Goal: Communication & Community: Answer question/provide support

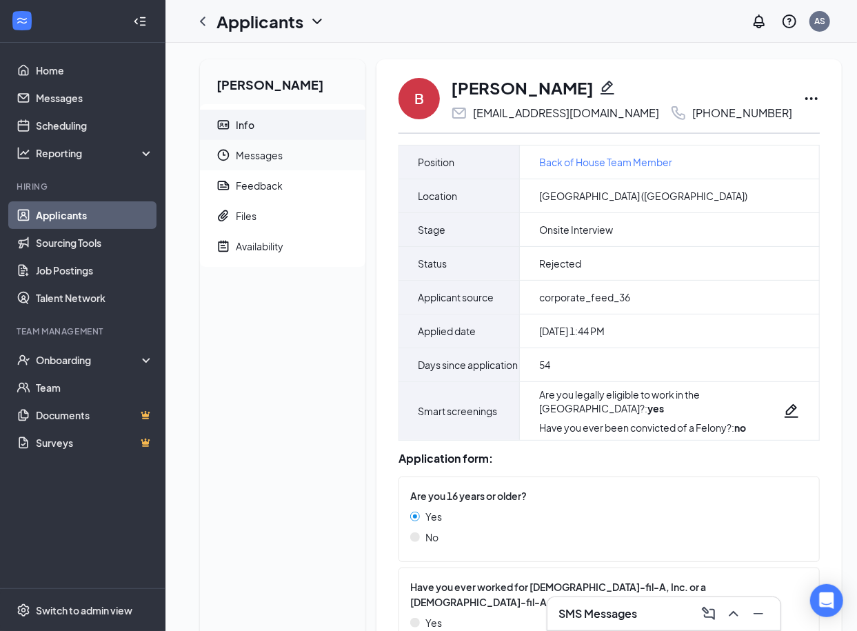
click at [265, 158] on span "Messages" at bounding box center [295, 155] width 119 height 30
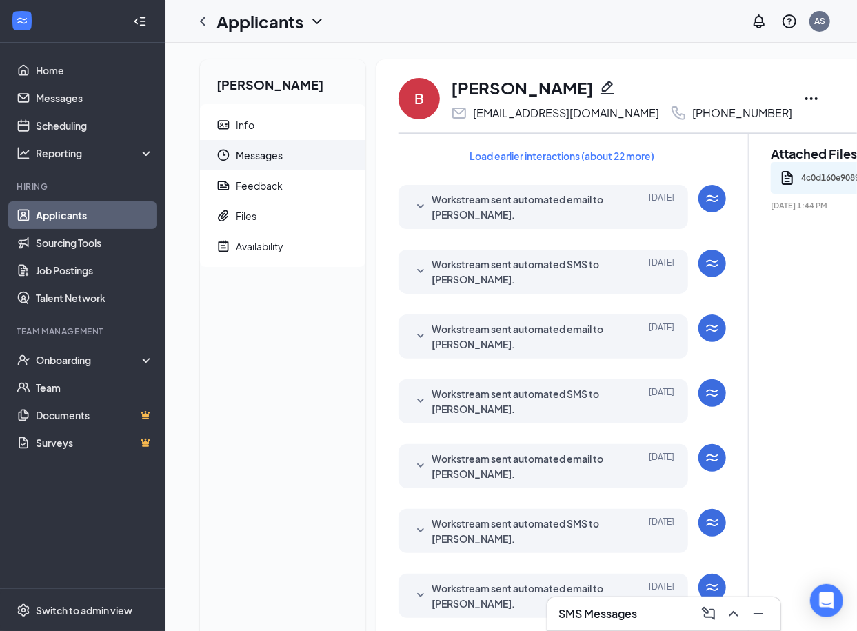
scroll to position [354, 0]
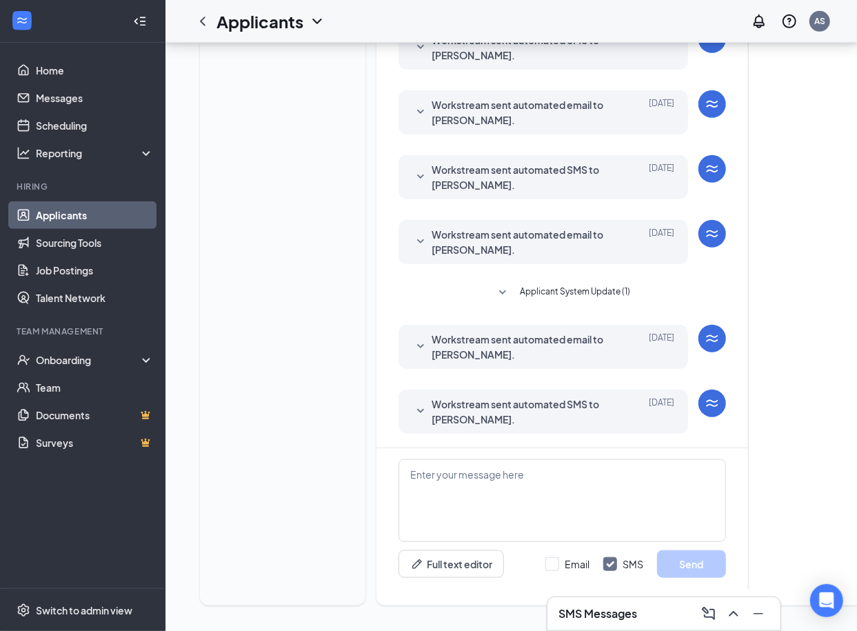
click at [505, 287] on icon "SmallChevronDown" at bounding box center [502, 293] width 17 height 17
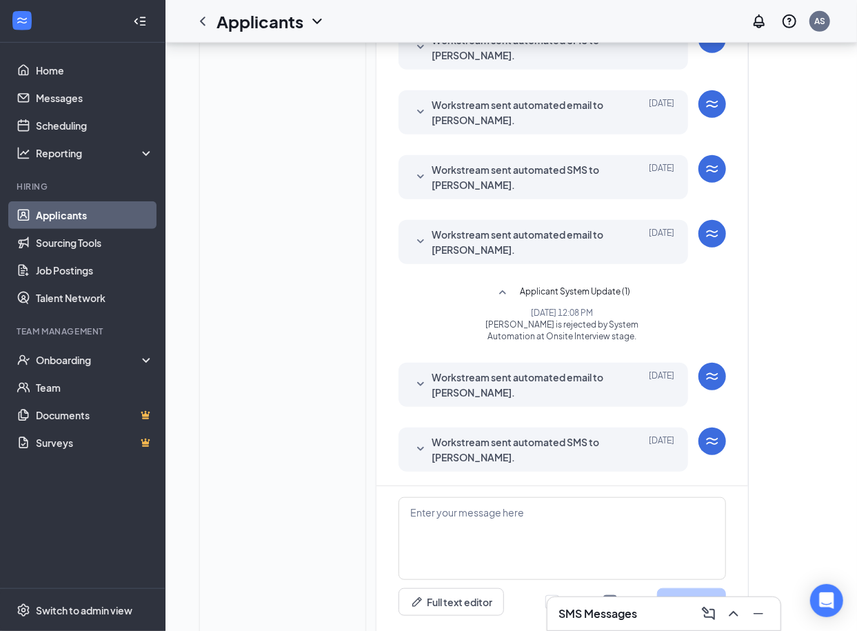
click at [423, 241] on icon "SmallChevronDown" at bounding box center [420, 242] width 17 height 17
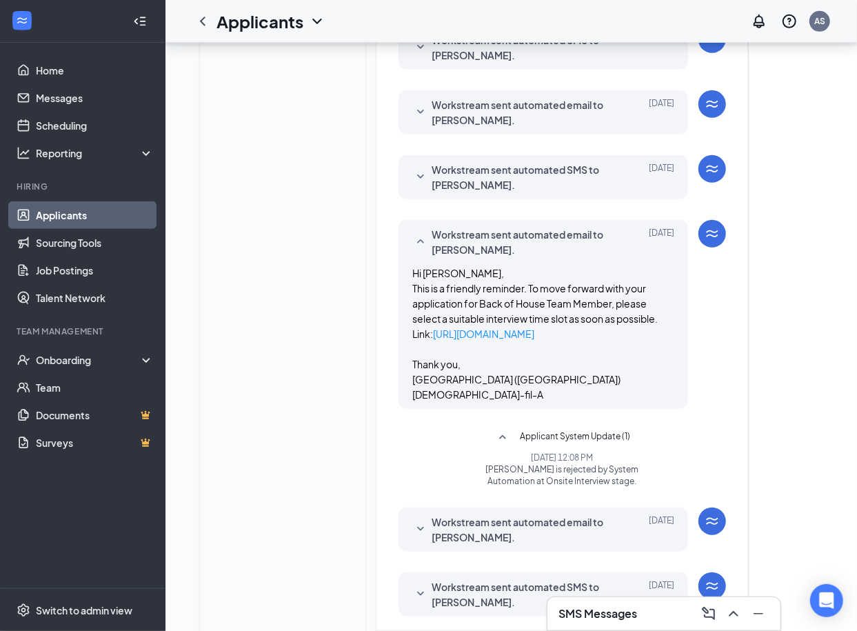
click at [423, 241] on icon "SmallChevronUp" at bounding box center [420, 241] width 7 height 4
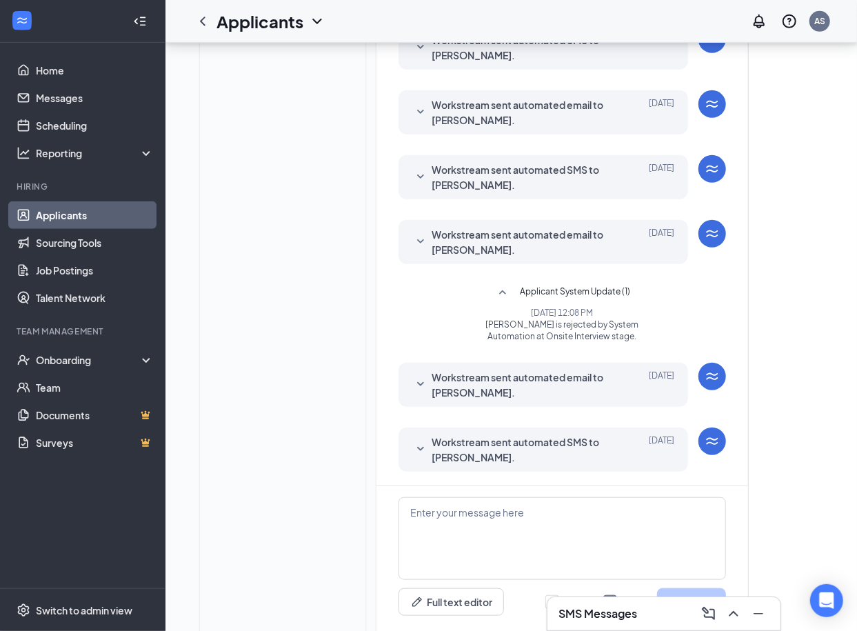
click at [418, 236] on icon "SmallChevronDown" at bounding box center [420, 242] width 17 height 17
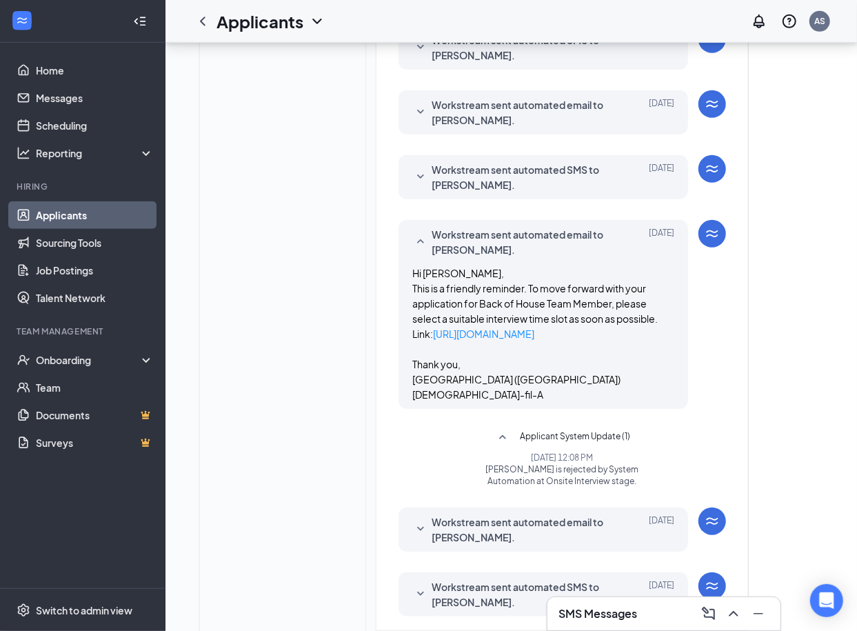
click at [418, 236] on icon "SmallChevronUp" at bounding box center [420, 242] width 17 height 17
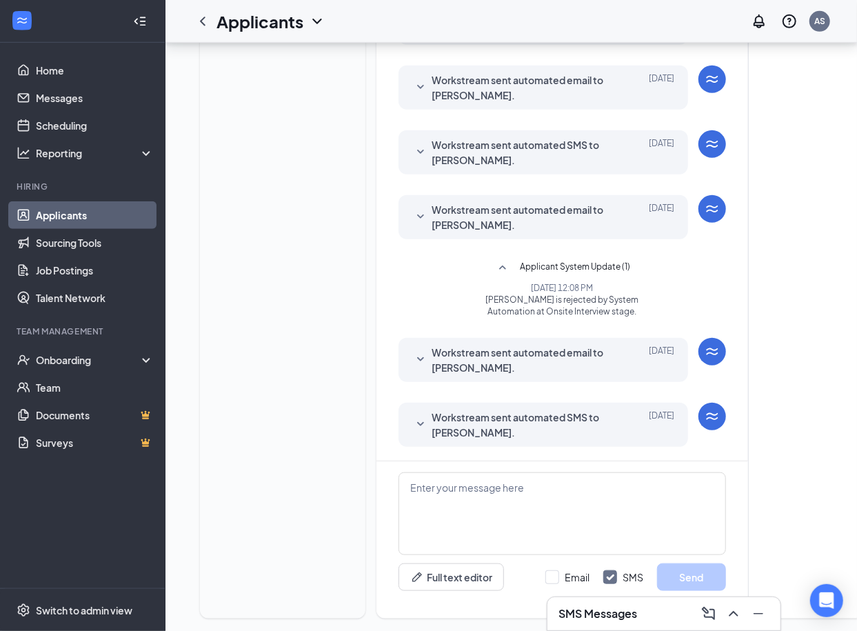
scroll to position [389, 0]
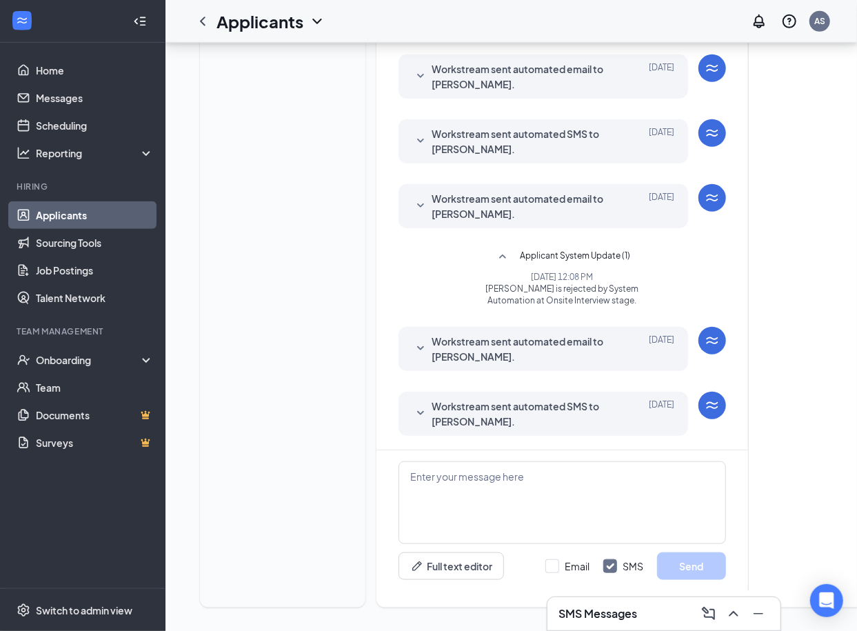
click at [417, 343] on icon "SmallChevronDown" at bounding box center [420, 349] width 17 height 17
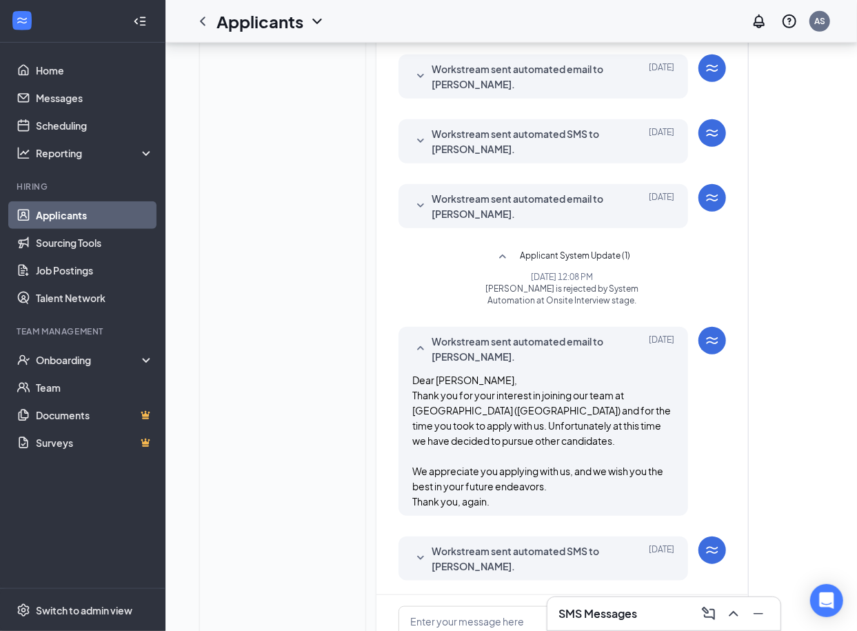
click at [417, 343] on icon "SmallChevronUp" at bounding box center [420, 349] width 17 height 17
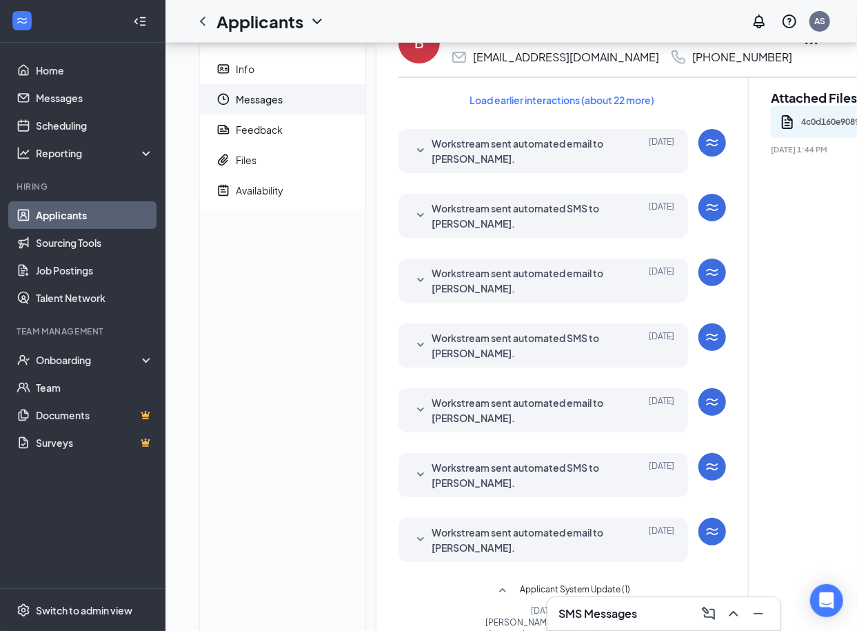
scroll to position [39, 0]
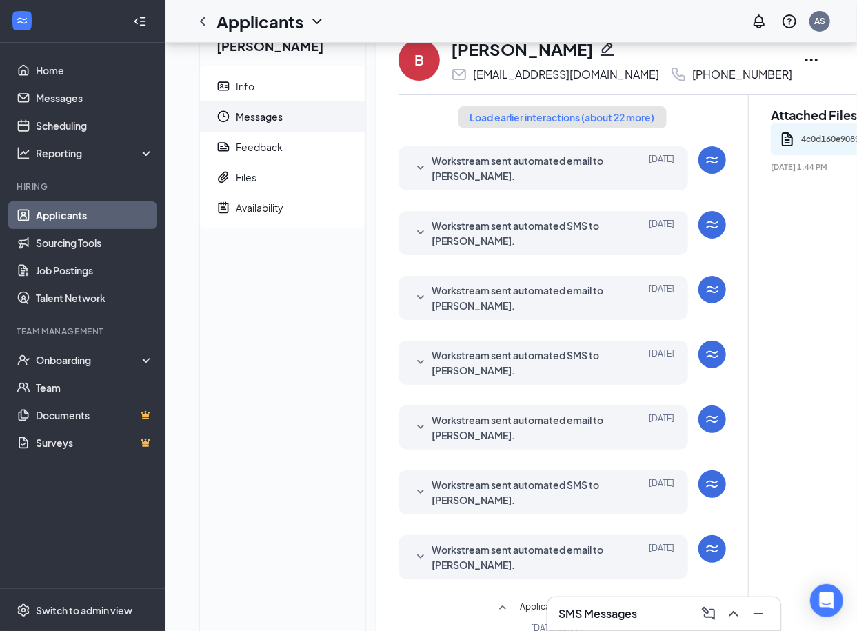
click at [521, 119] on button "Load earlier interactions (about 22 more)" at bounding box center [562, 117] width 208 height 22
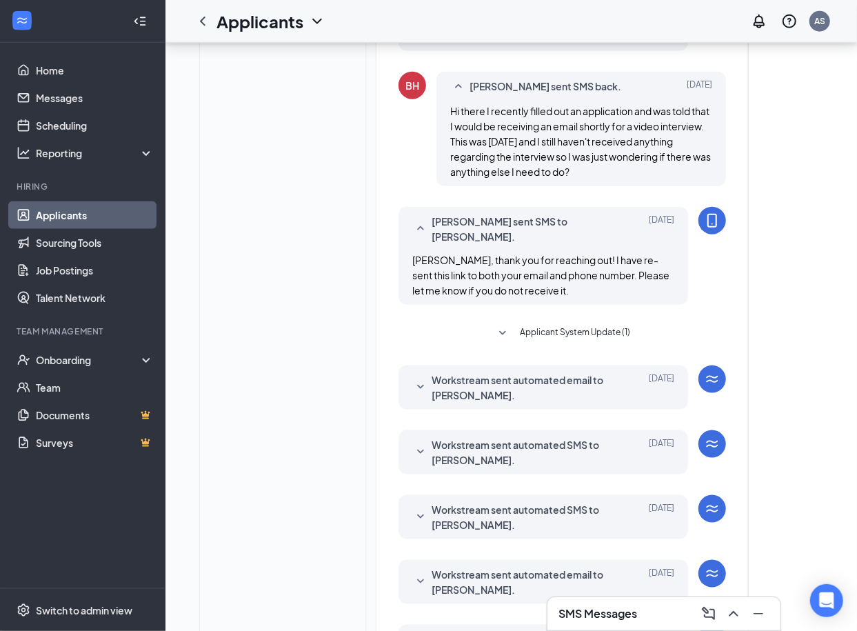
scroll to position [643, 0]
click at [503, 327] on icon "SmallChevronDown" at bounding box center [502, 333] width 17 height 17
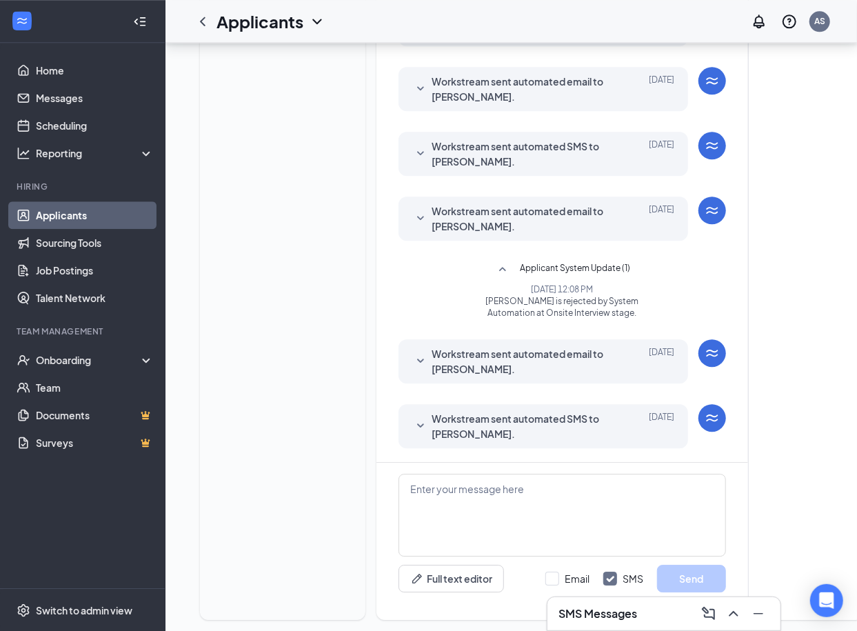
scroll to position [1706, 0]
